Goal: Information Seeking & Learning: Learn about a topic

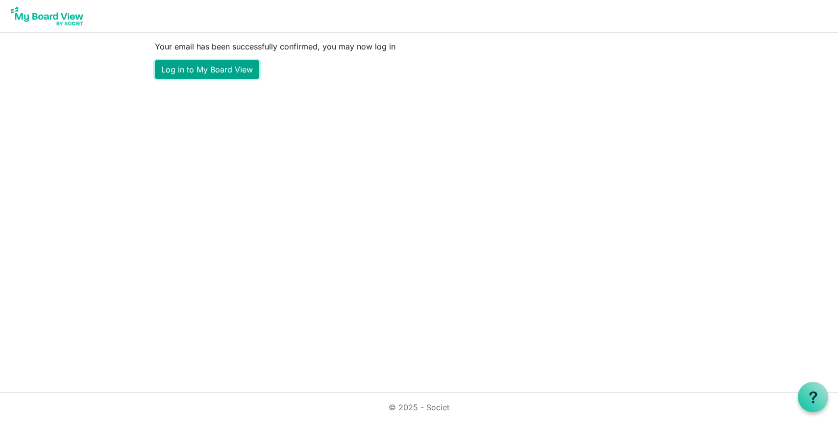
click at [199, 71] on link "Log in to My Board View" at bounding box center [207, 69] width 104 height 19
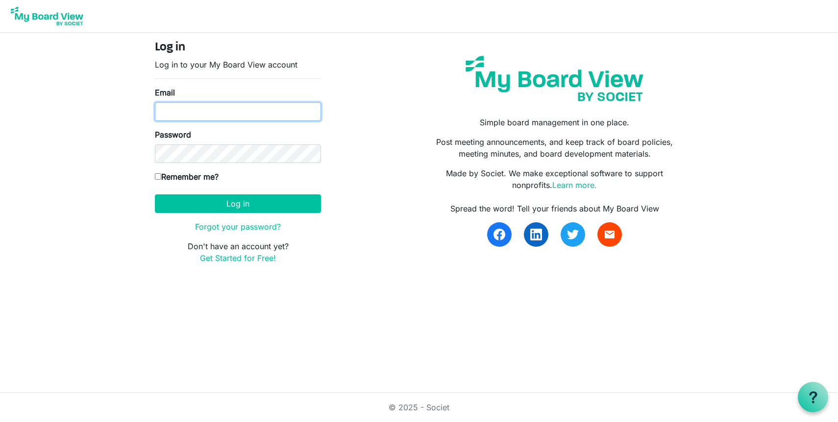
type input "[PERSON_NAME][EMAIL_ADDRESS][DOMAIN_NAME]"
click at [205, 179] on label "Remember me?" at bounding box center [187, 177] width 64 height 12
click at [161, 179] on input "Remember me?" at bounding box center [158, 176] width 6 height 6
checkbox input "true"
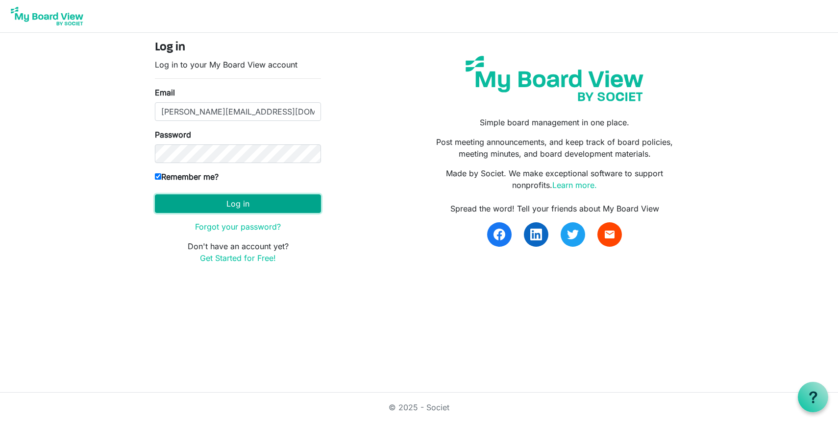
click at [288, 204] on button "Log in" at bounding box center [238, 204] width 166 height 19
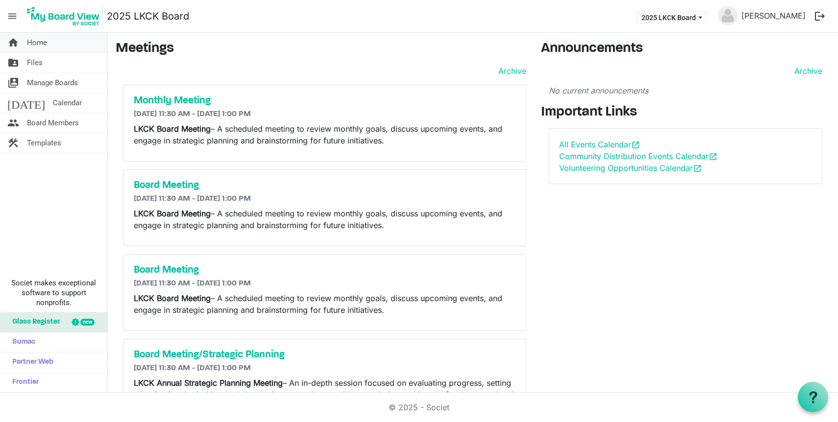
click at [42, 42] on span "Home" at bounding box center [37, 43] width 20 height 20
click at [689, 16] on button "2025 LKCK Board" at bounding box center [672, 17] width 74 height 14
click at [683, 33] on li "2025 LKCK Board" at bounding box center [677, 37] width 70 height 18
click at [48, 60] on link "folder_shared Files" at bounding box center [53, 63] width 107 height 20
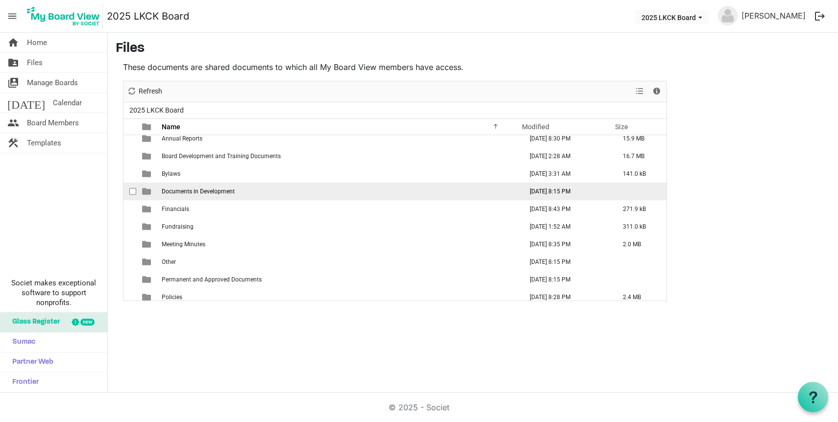
scroll to position [28, 0]
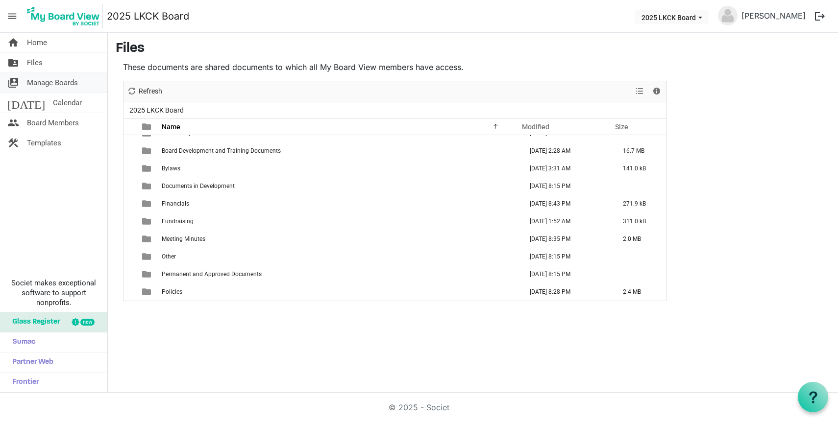
click at [52, 80] on span "Manage Boards" at bounding box center [52, 83] width 51 height 20
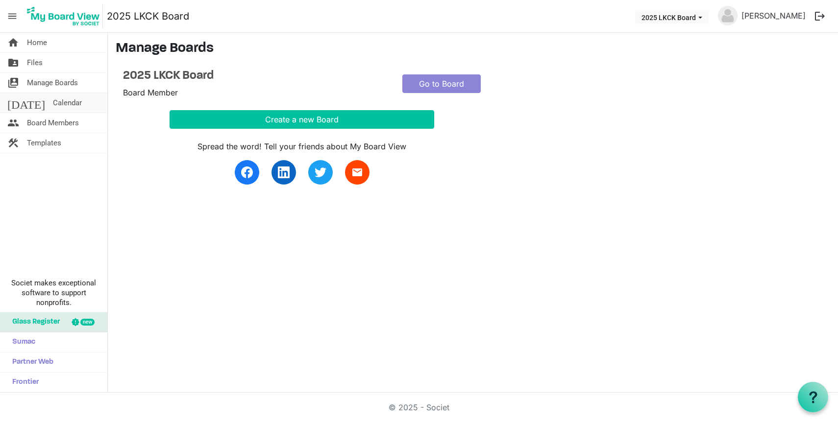
click at [55, 104] on span "Calendar" at bounding box center [67, 103] width 29 height 20
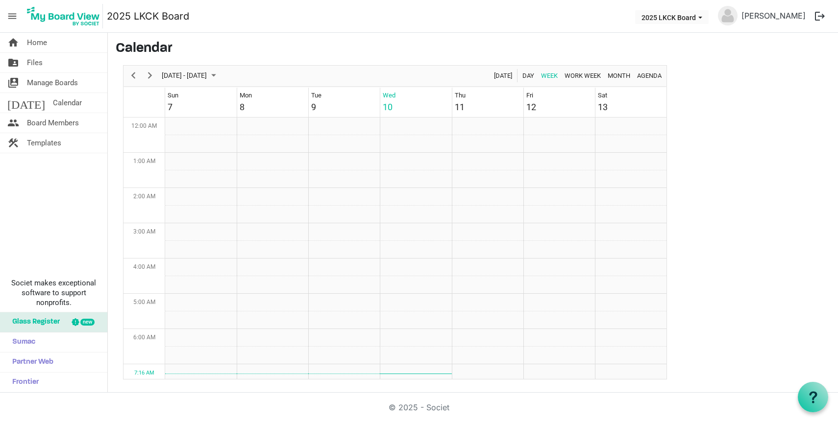
scroll to position [318, 0]
click at [71, 123] on span "Board Members" at bounding box center [53, 123] width 52 height 20
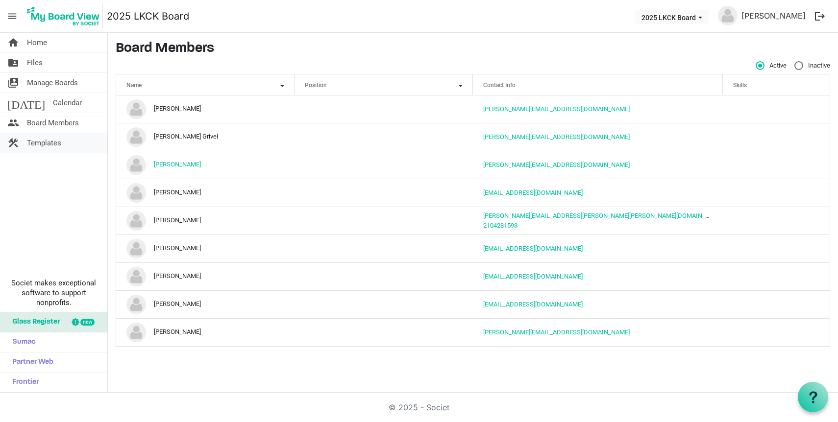
click at [74, 138] on link "construction Templates" at bounding box center [53, 143] width 107 height 20
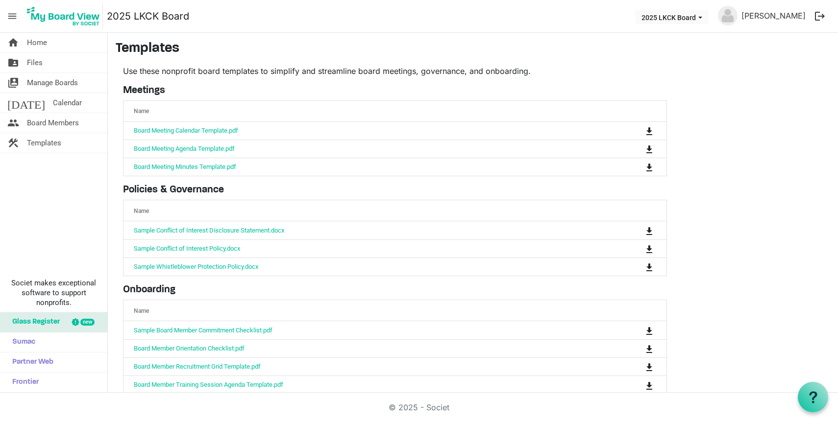
scroll to position [34, 0]
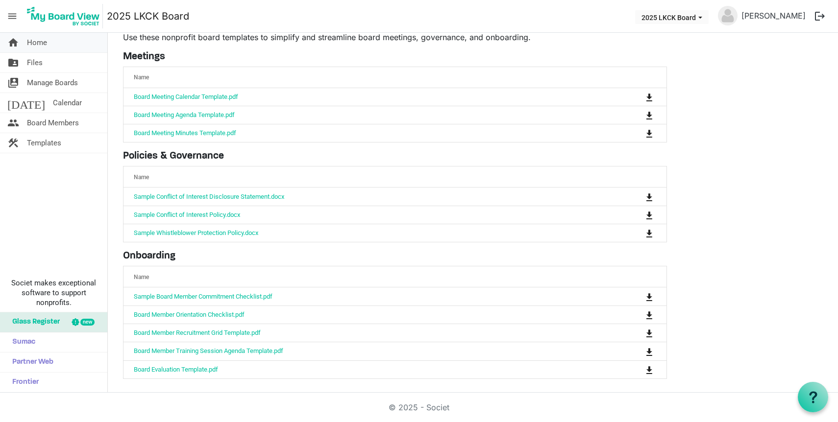
click at [53, 46] on link "home Home" at bounding box center [53, 43] width 107 height 20
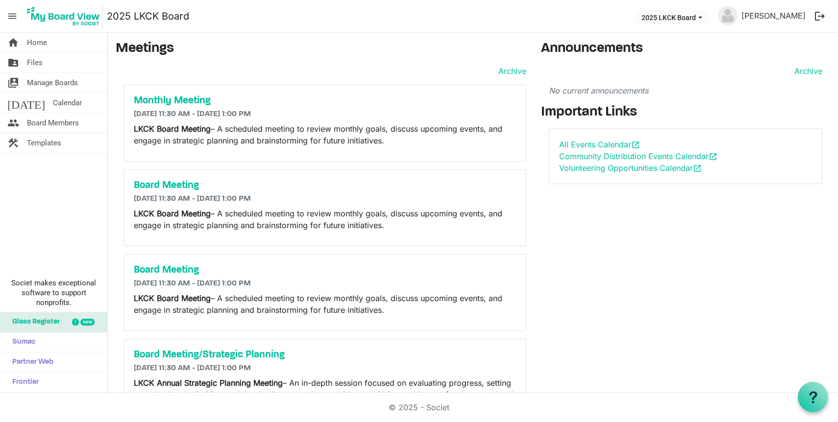
click at [9, 16] on span "menu" at bounding box center [12, 16] width 19 height 19
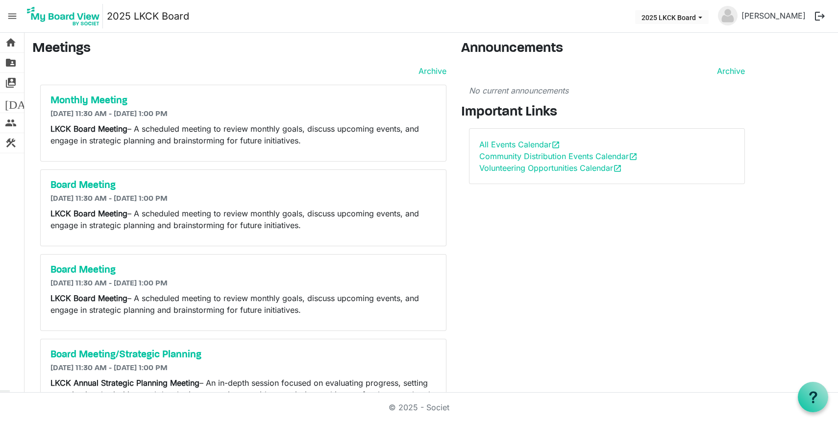
click at [9, 16] on span "menu" at bounding box center [12, 16] width 19 height 19
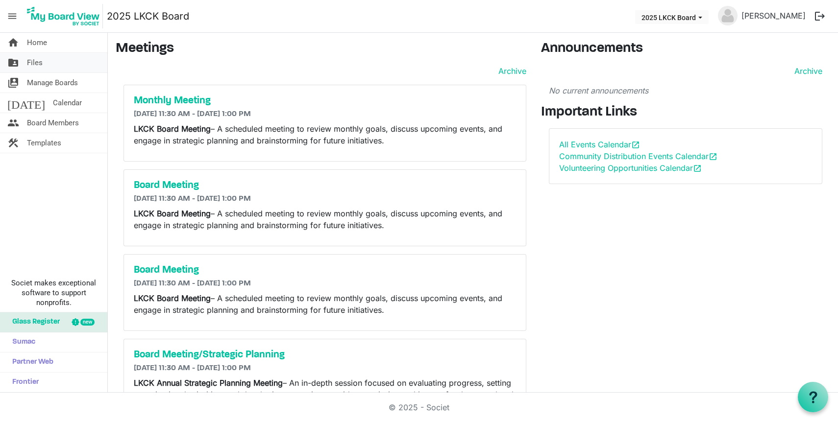
click at [35, 59] on span "Files" at bounding box center [35, 63] width 16 height 20
click at [35, 61] on span "Files" at bounding box center [35, 63] width 16 height 20
click at [31, 60] on span "Files" at bounding box center [35, 63] width 16 height 20
click at [46, 142] on span "Templates" at bounding box center [44, 143] width 34 height 20
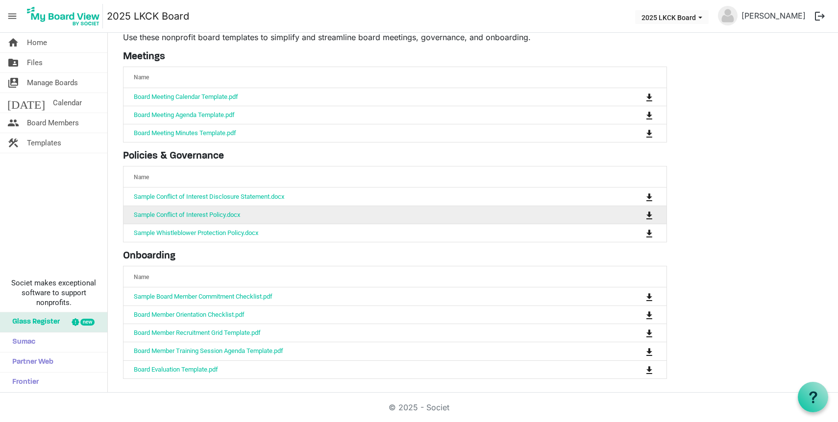
scroll to position [34, 0]
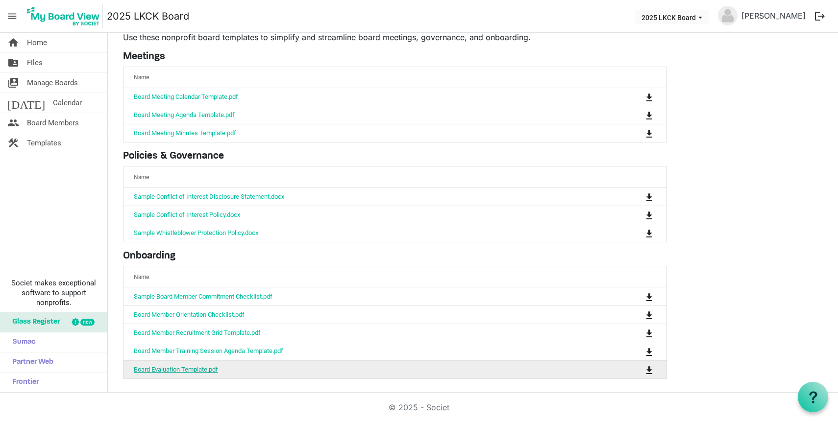
click at [181, 366] on link "Board Evaluation Template.pdf" at bounding box center [176, 369] width 84 height 7
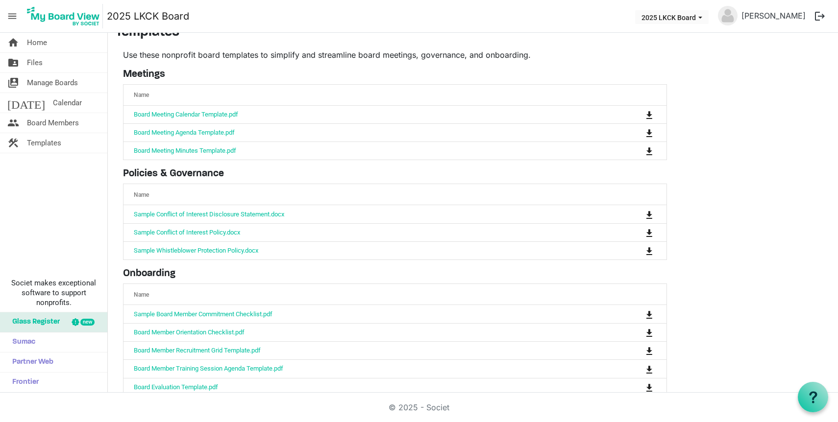
scroll to position [34, 0]
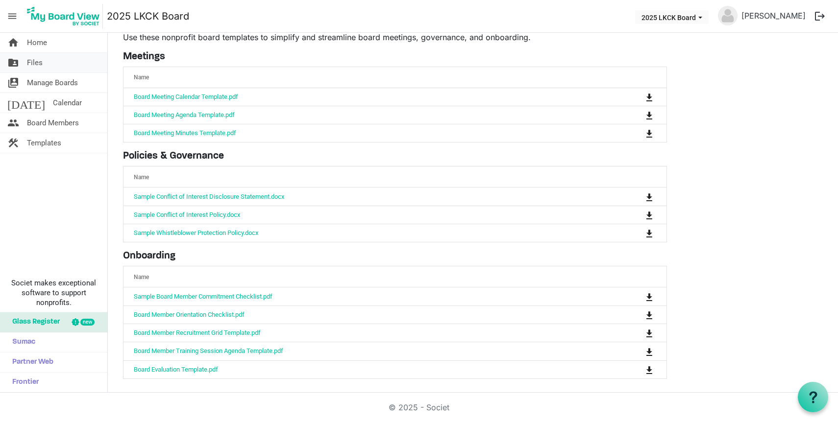
click at [49, 63] on link "folder_shared Files" at bounding box center [53, 63] width 107 height 20
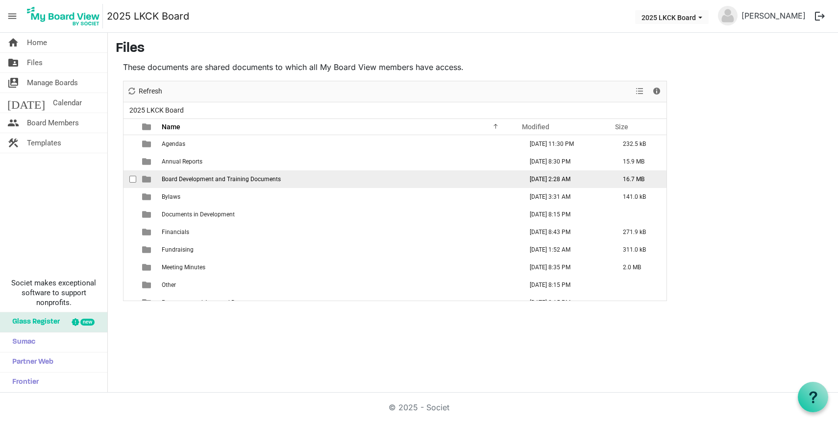
click at [219, 180] on span "Board Development and Training Documents" at bounding box center [221, 179] width 119 height 7
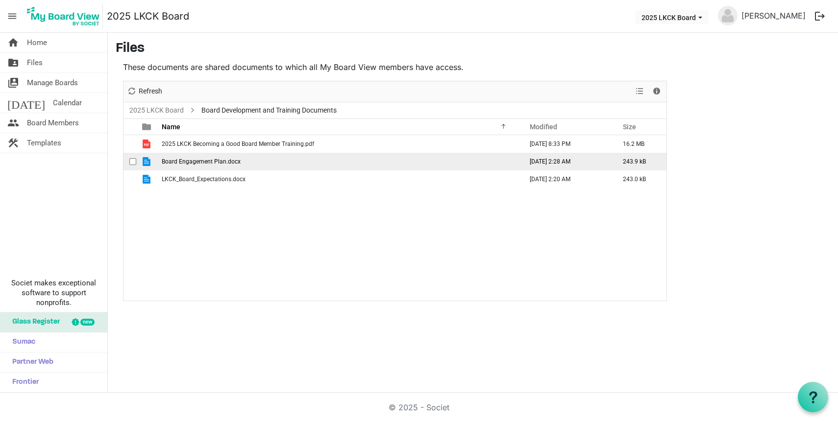
click at [217, 162] on span "Board Engagement Plan.docx" at bounding box center [201, 161] width 79 height 7
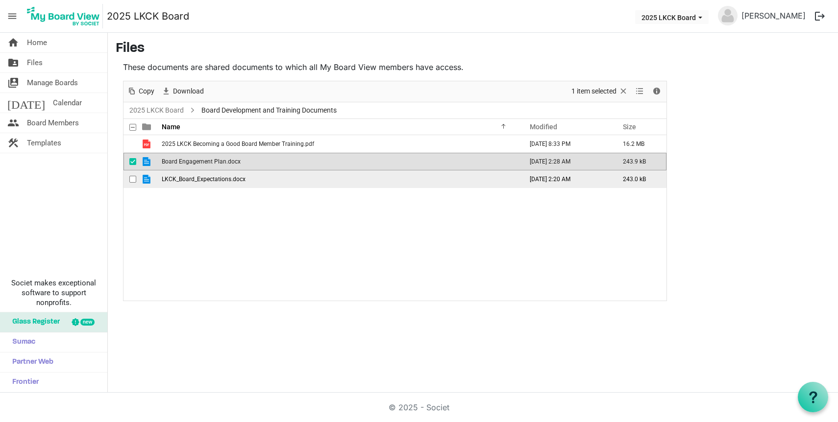
click at [183, 177] on span "LKCK_Board_Expectations.docx" at bounding box center [204, 179] width 84 height 7
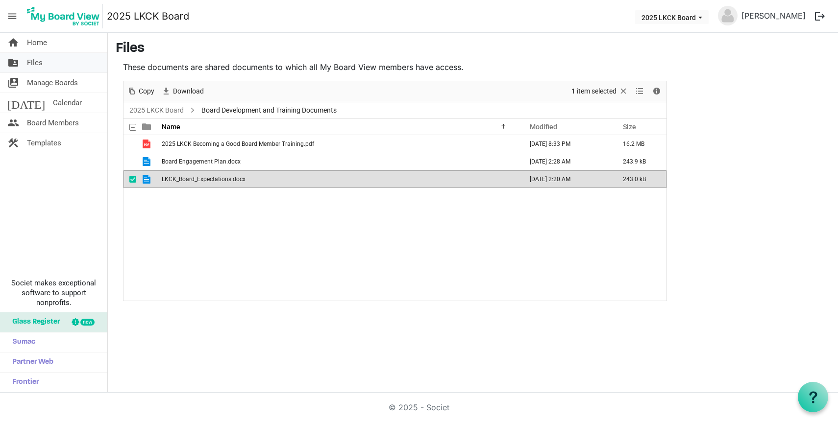
click at [29, 63] on span "Files" at bounding box center [35, 63] width 16 height 20
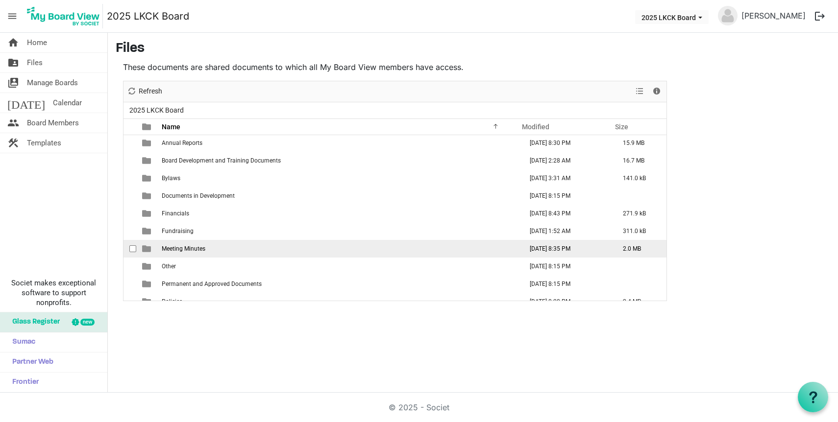
scroll to position [28, 0]
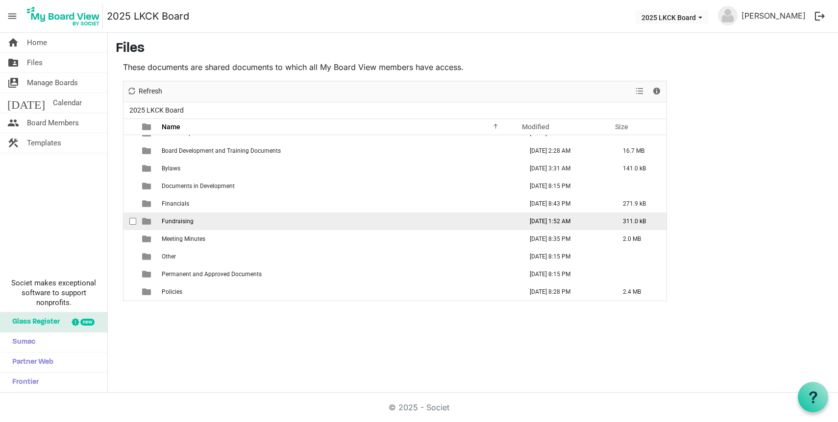
click at [182, 220] on span "Fundraising" at bounding box center [178, 221] width 32 height 7
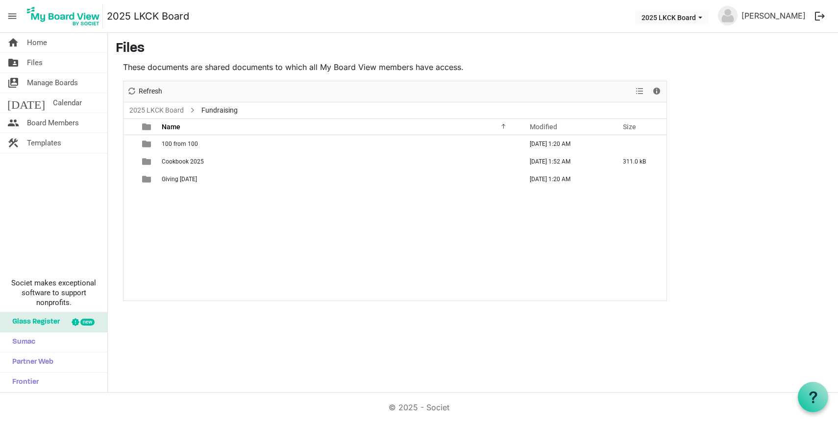
scroll to position [0, 0]
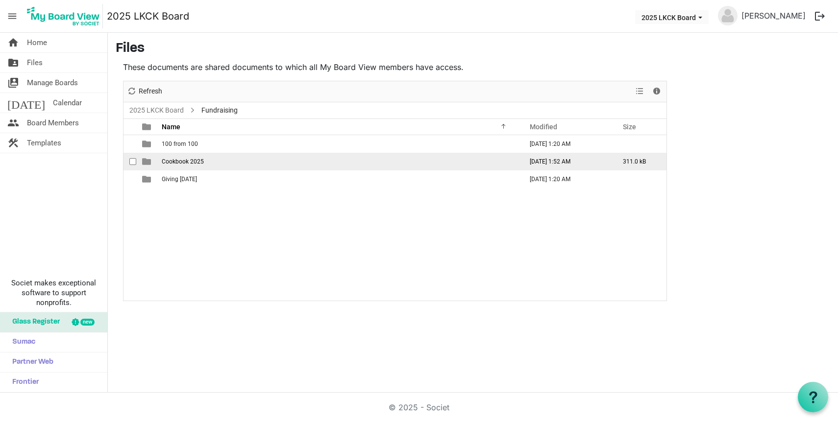
click at [130, 163] on span "checkbox" at bounding box center [132, 161] width 7 height 7
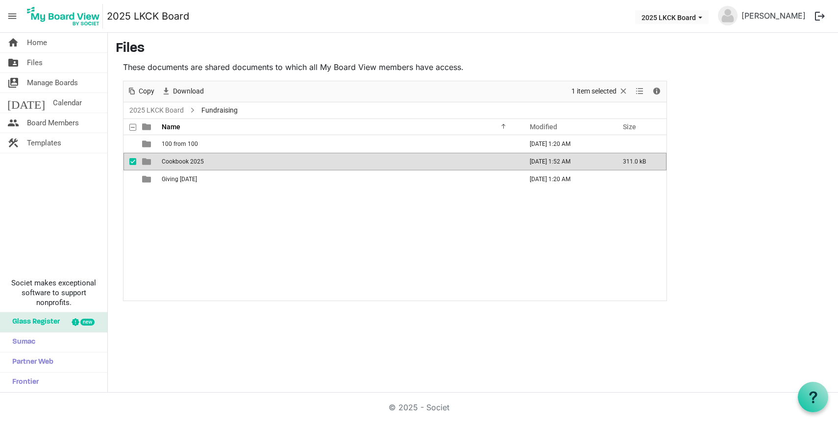
click at [196, 159] on span "Cookbook 2025" at bounding box center [183, 161] width 42 height 7
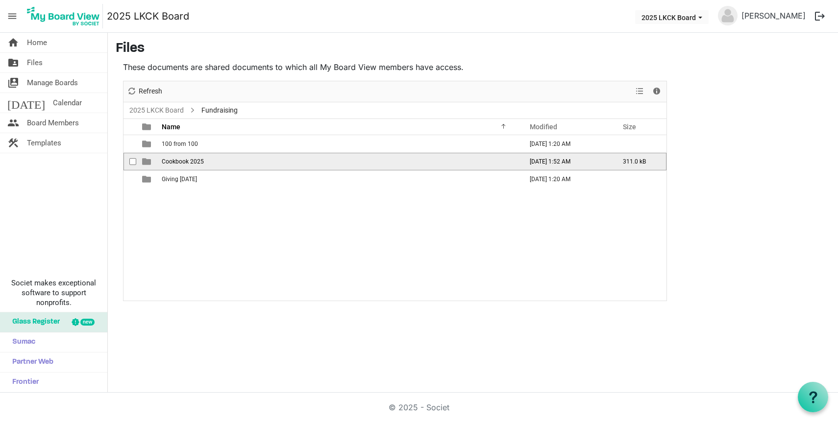
click at [196, 159] on span "Cookbook 2025" at bounding box center [183, 161] width 42 height 7
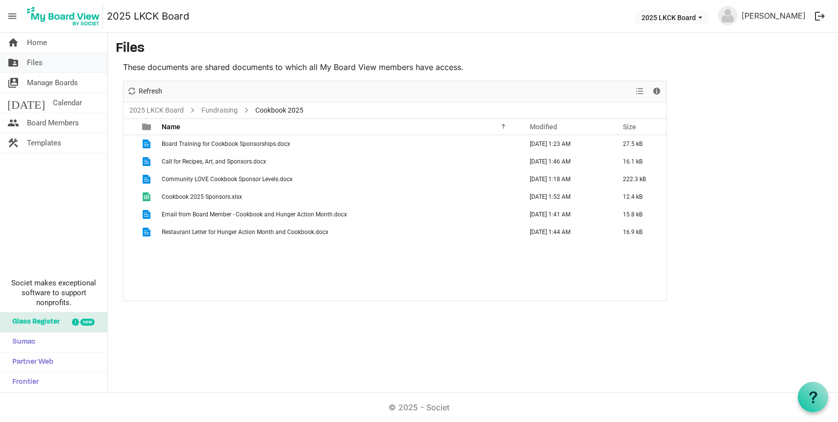
click at [63, 67] on link "folder_shared Files" at bounding box center [53, 63] width 107 height 20
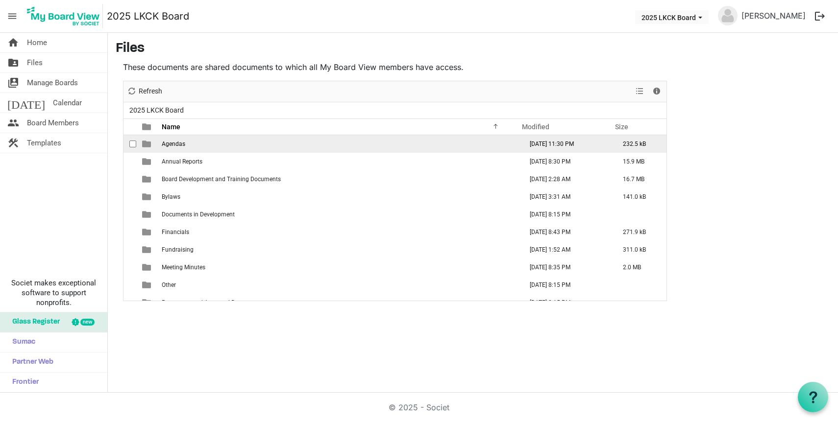
click at [176, 142] on span "Agendas" at bounding box center [174, 144] width 24 height 7
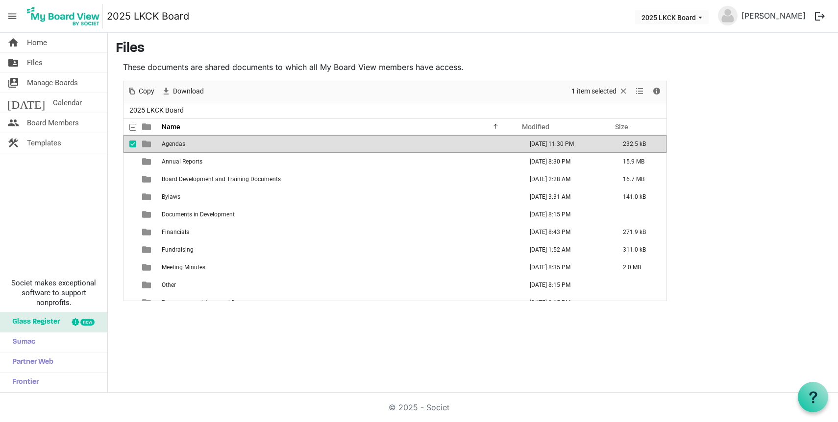
click at [176, 142] on span "Agendas" at bounding box center [174, 144] width 24 height 7
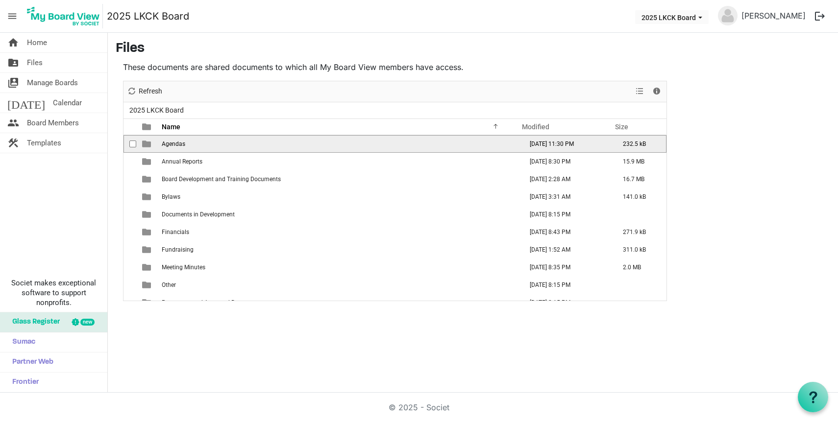
click at [176, 142] on span "Agendas" at bounding box center [174, 144] width 24 height 7
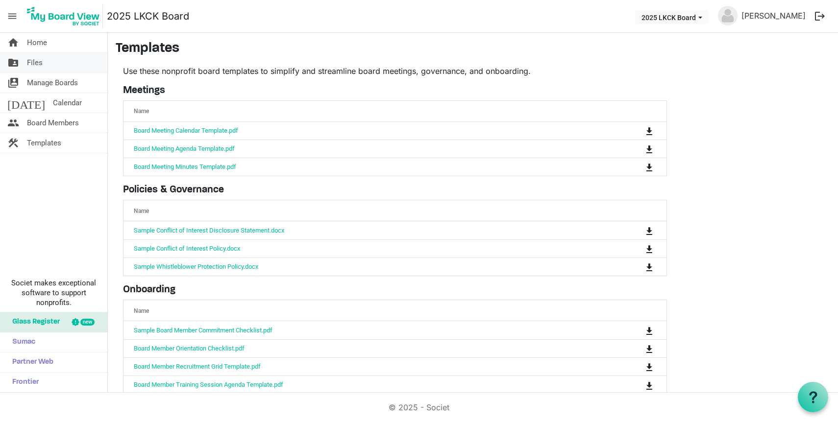
click at [51, 65] on link "folder_shared Files" at bounding box center [53, 63] width 107 height 20
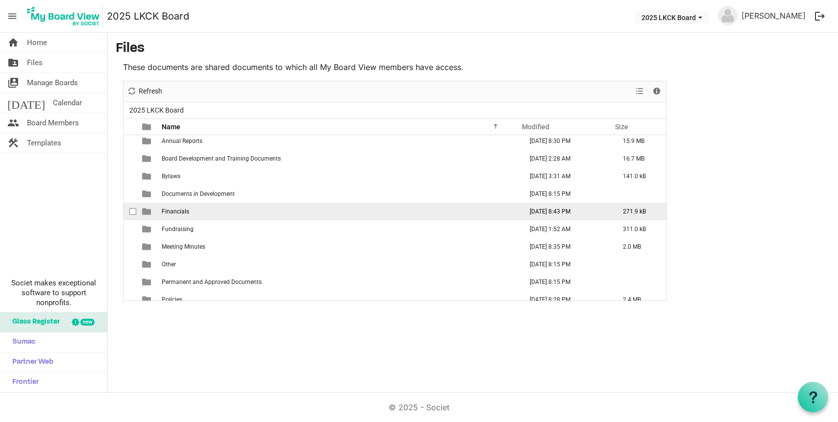
scroll to position [28, 0]
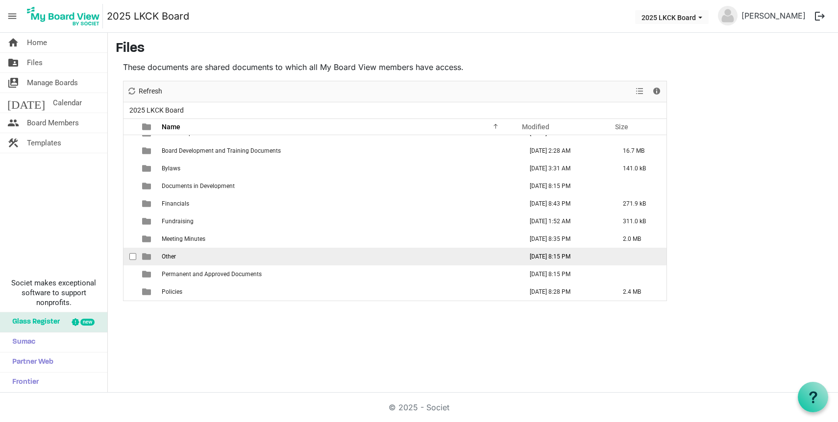
click at [187, 258] on td "Other" at bounding box center [339, 257] width 361 height 18
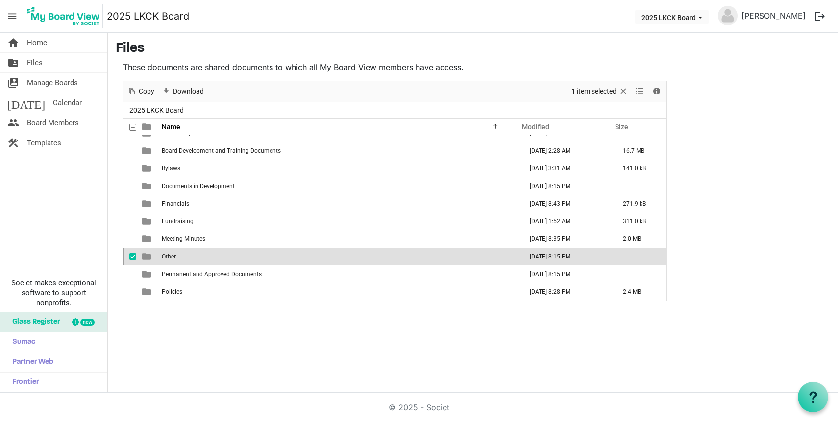
click at [187, 258] on td "Other" at bounding box center [339, 257] width 361 height 18
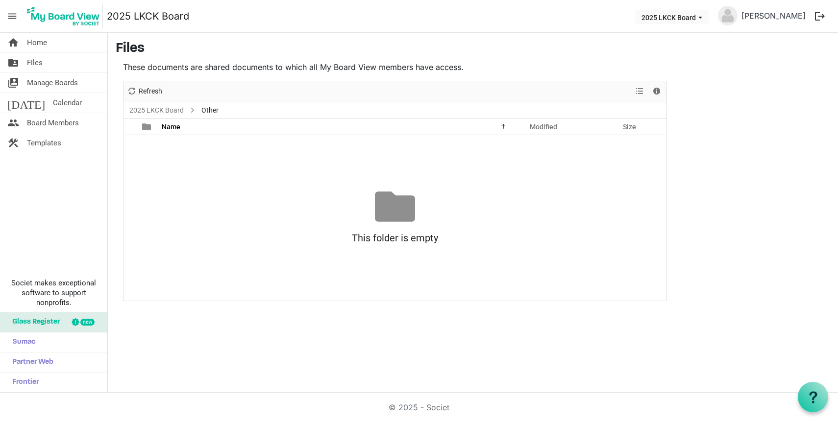
scroll to position [0, 0]
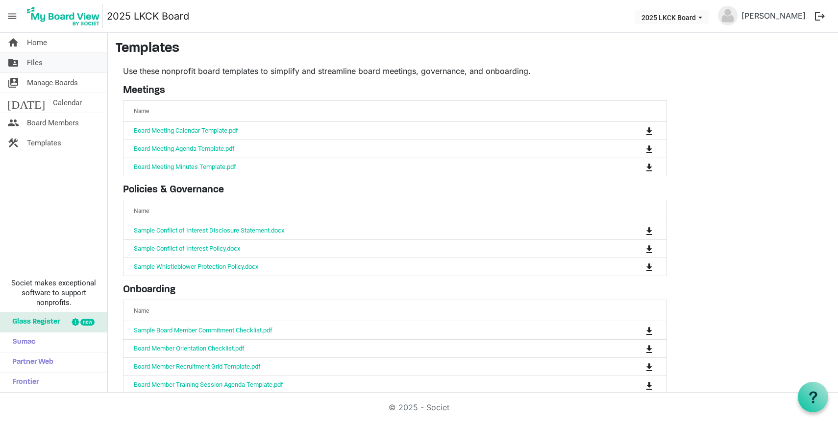
click at [47, 57] on link "folder_shared Files" at bounding box center [53, 63] width 107 height 20
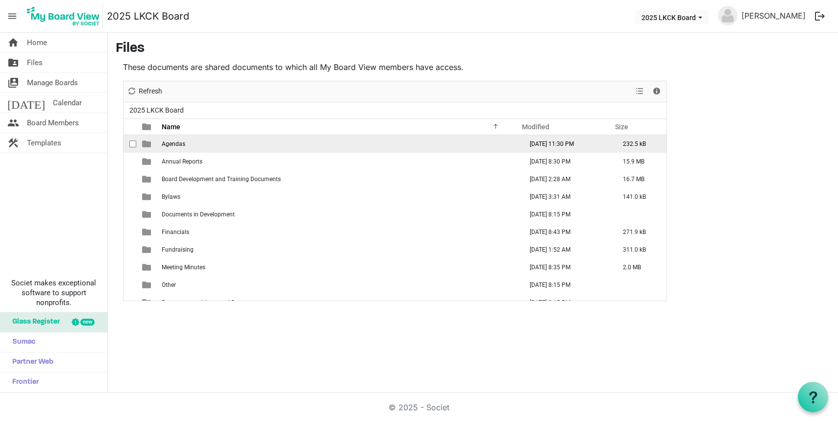
click at [195, 141] on td "Agendas" at bounding box center [339, 144] width 361 height 18
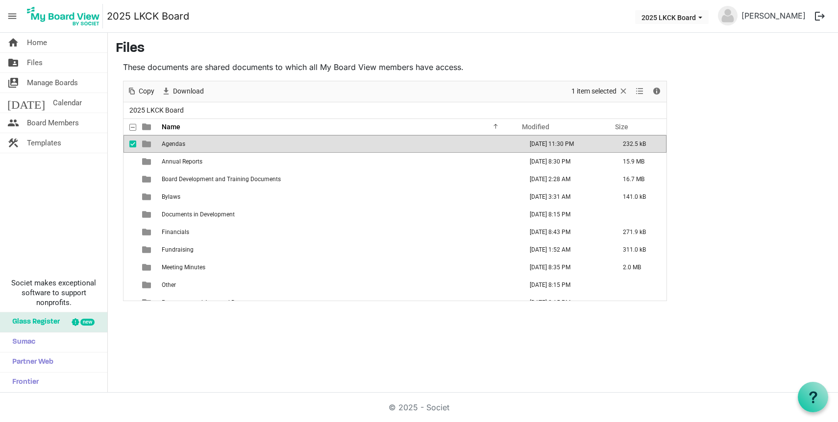
click at [195, 141] on td "Agendas" at bounding box center [339, 144] width 361 height 18
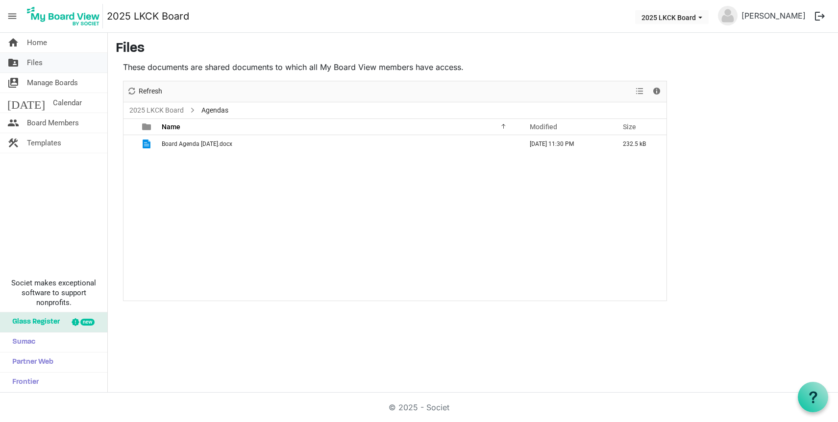
click at [43, 63] on link "folder_shared Files" at bounding box center [53, 63] width 107 height 20
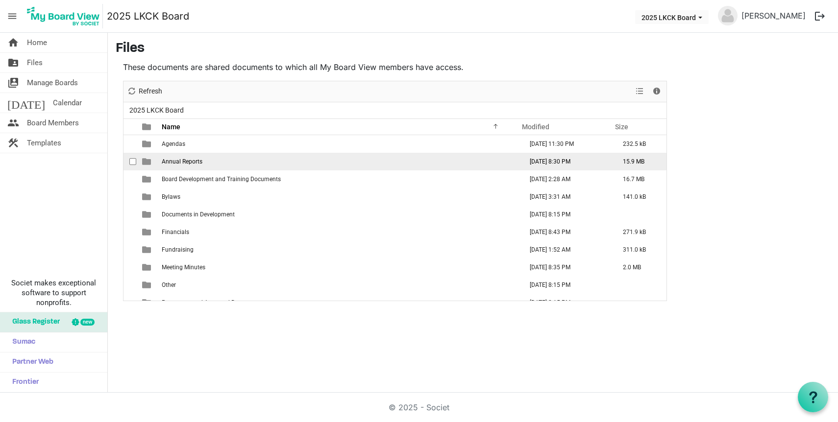
click at [189, 160] on span "Annual Reports" at bounding box center [182, 161] width 41 height 7
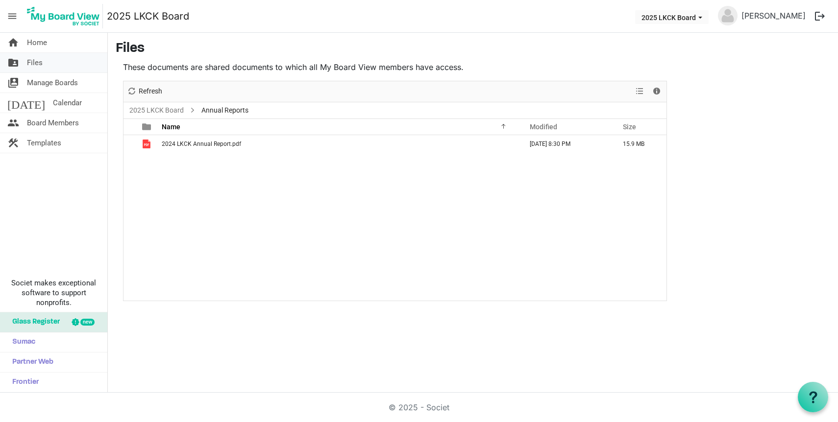
click at [55, 63] on link "folder_shared Files" at bounding box center [53, 63] width 107 height 20
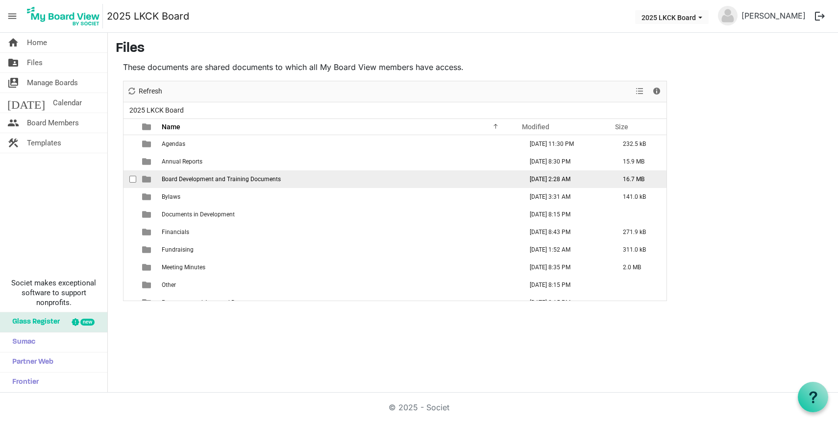
click at [182, 180] on span "Board Development and Training Documents" at bounding box center [221, 179] width 119 height 7
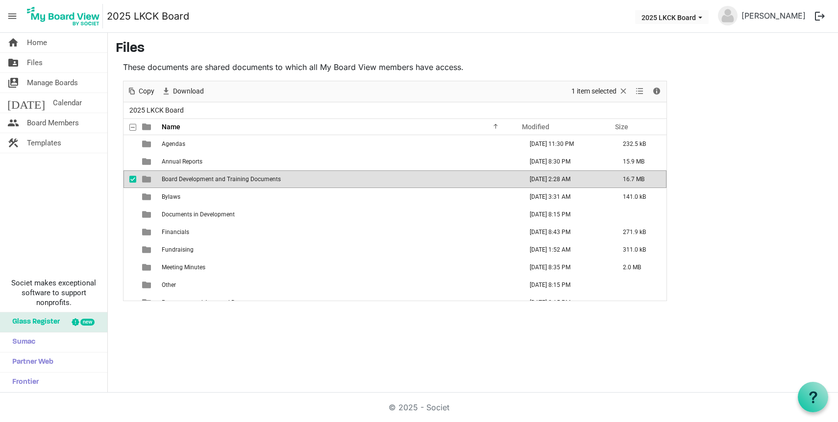
click at [182, 180] on span "Board Development and Training Documents" at bounding box center [221, 179] width 119 height 7
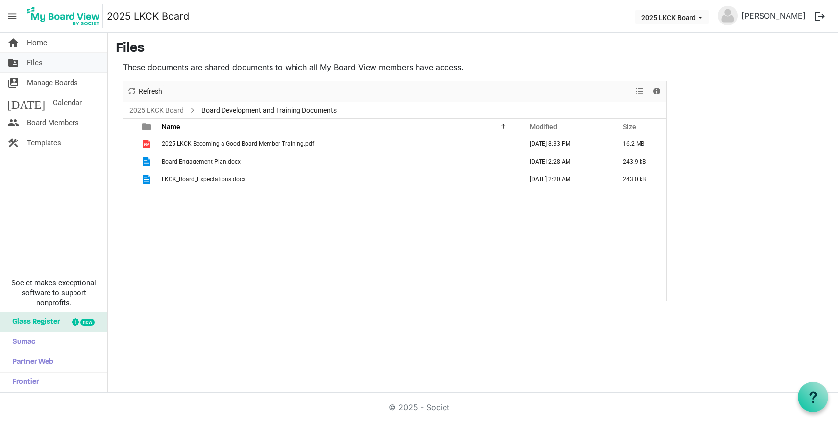
click at [54, 64] on link "folder_shared Files" at bounding box center [53, 63] width 107 height 20
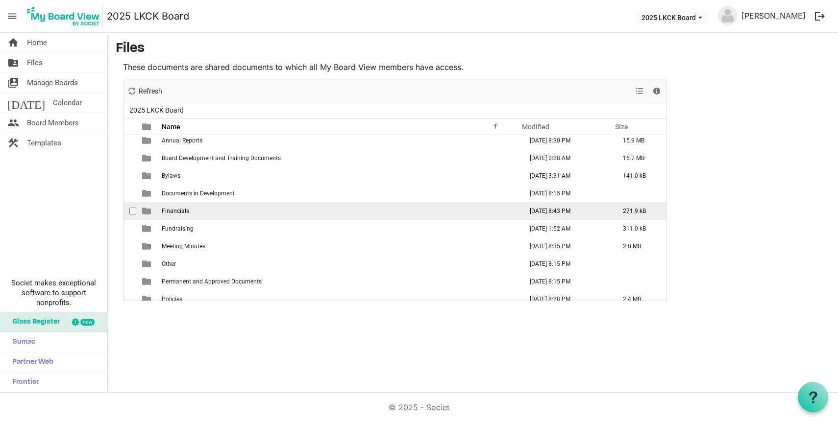
scroll to position [28, 0]
